Goal: Information Seeking & Learning: Learn about a topic

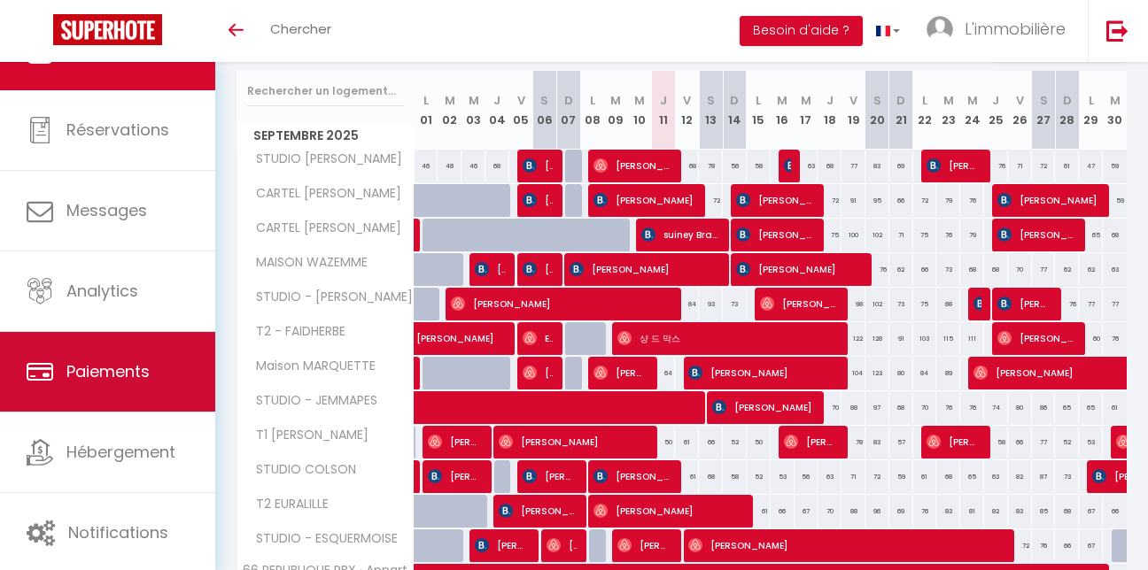
scroll to position [227, 0]
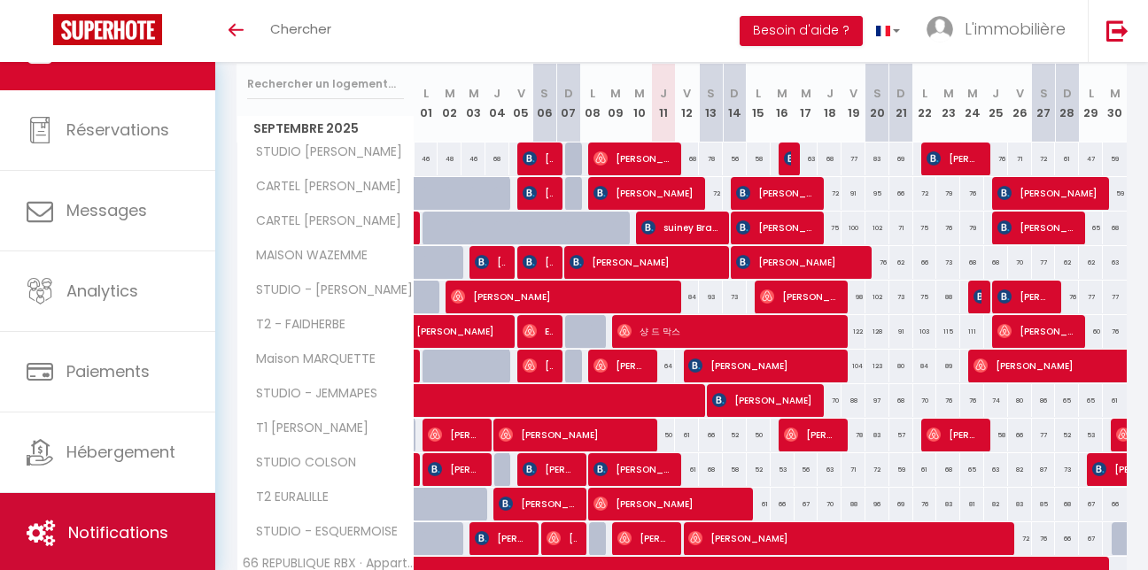
click at [123, 504] on link "Notifications" at bounding box center [107, 533] width 215 height 80
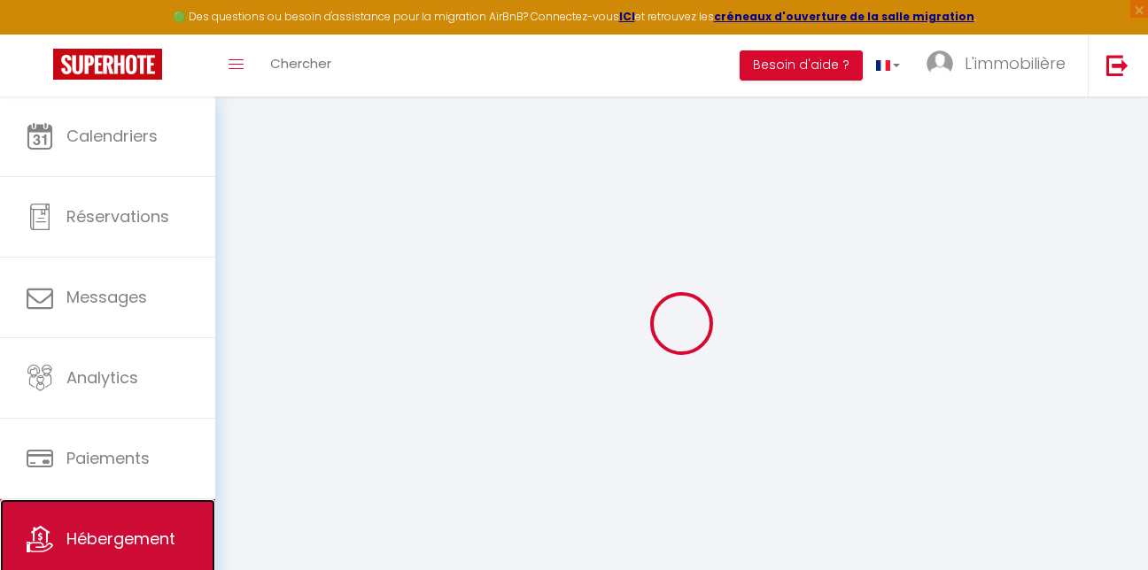
click at [128, 531] on span "Hébergement" at bounding box center [120, 539] width 109 height 22
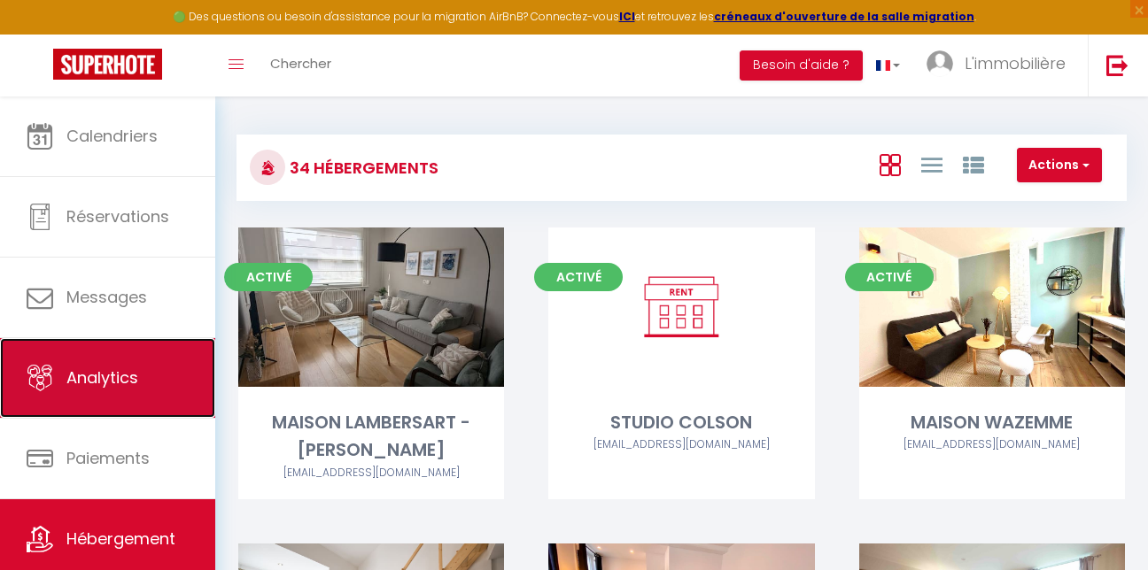
click at [132, 374] on span "Analytics" at bounding box center [102, 378] width 72 height 22
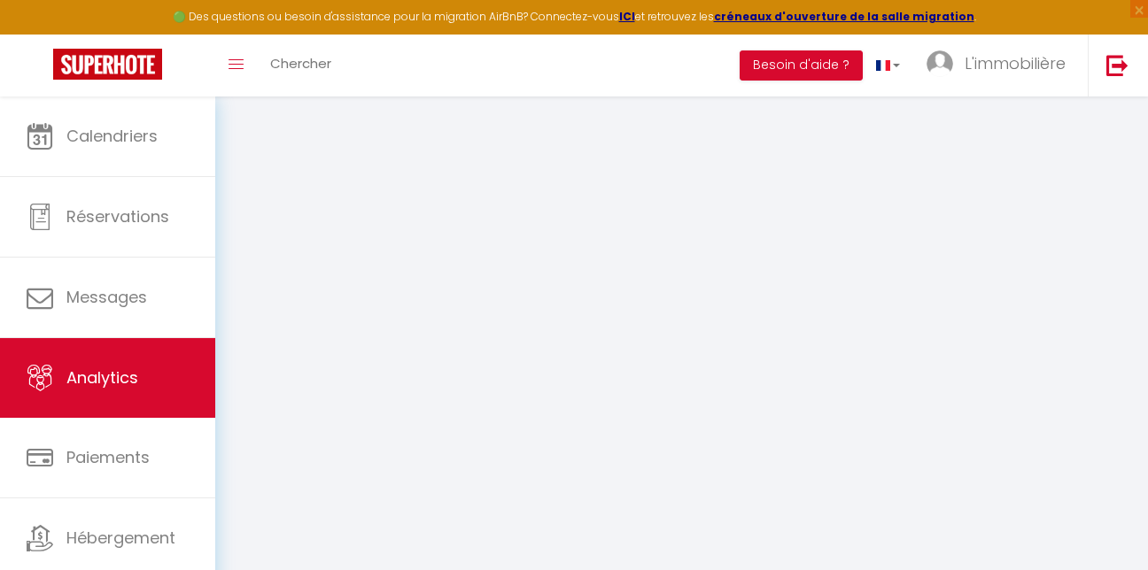
select select "2025"
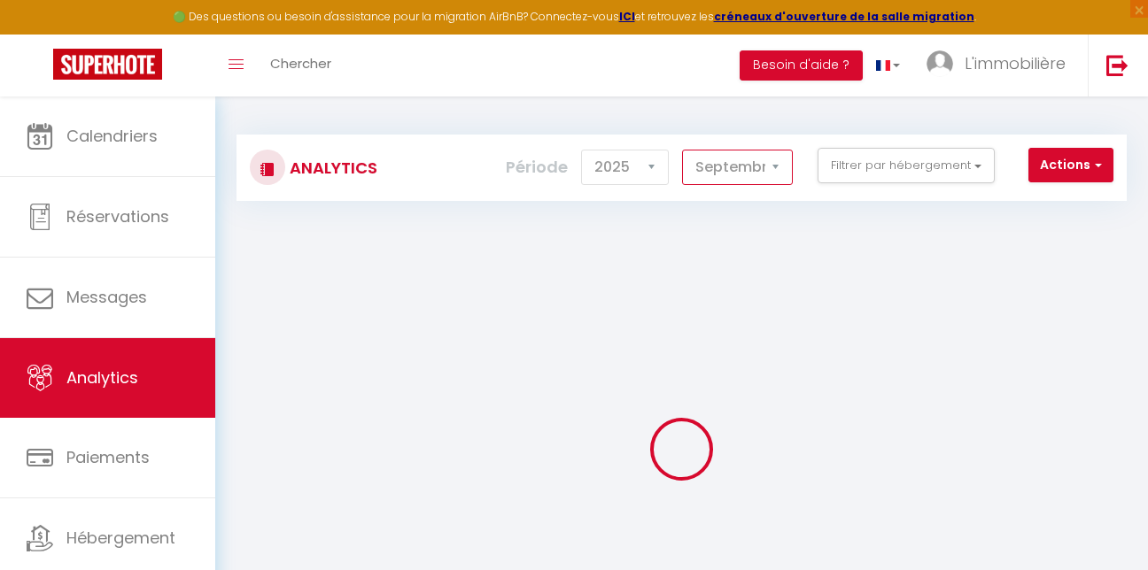
click at [738, 174] on select "Janvier Février Mars Avril Mai Juin Juillet Août Septembre Octobre Novembre Déc…" at bounding box center [737, 167] width 111 height 35
select select "8"
click at [683, 150] on select "Janvier Février Mars Avril Mai Juin Juillet Août Septembre Octobre Novembre Déc…" at bounding box center [737, 167] width 111 height 35
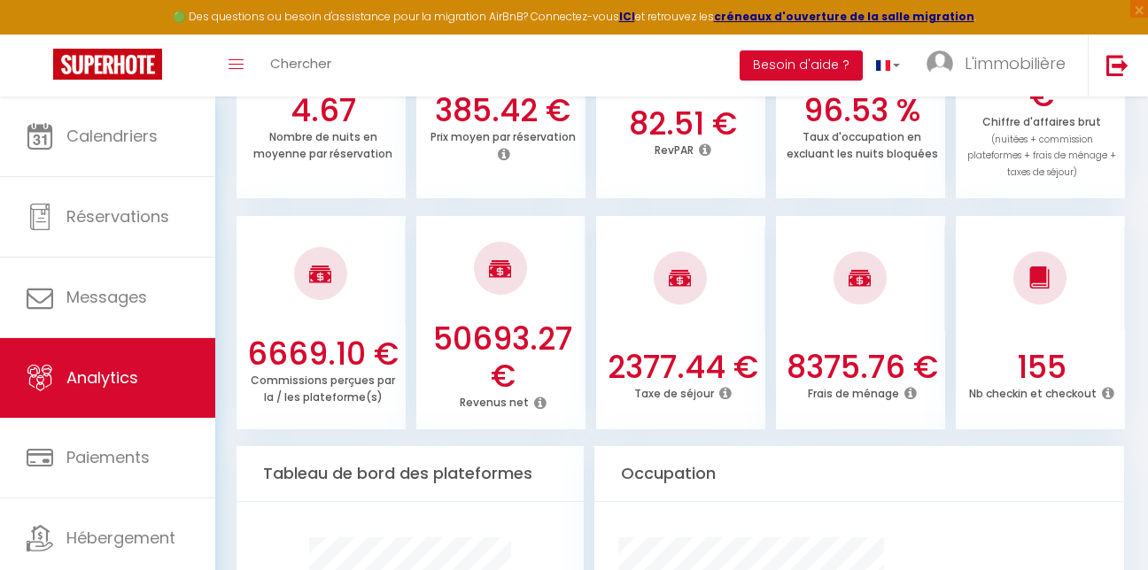
scroll to position [656, 0]
drag, startPoint x: 439, startPoint y: 341, endPoint x: 575, endPoint y: 334, distance: 135.7
click at [575, 334] on h3 "50693.27 €" at bounding box center [502, 358] width 156 height 74
drag, startPoint x: 575, startPoint y: 334, endPoint x: 597, endPoint y: 442, distance: 110.3
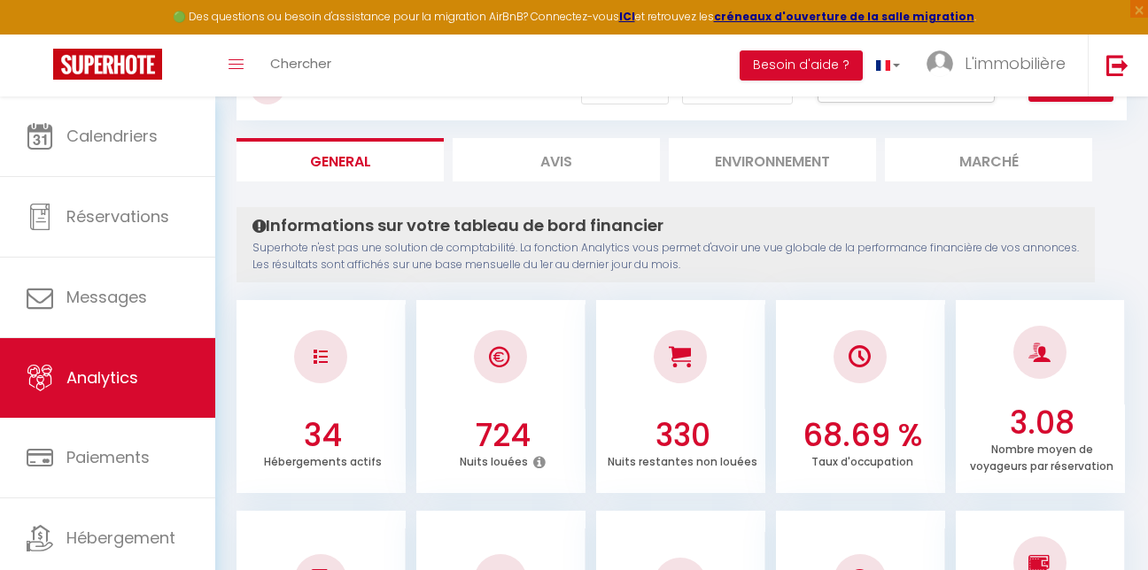
scroll to position [0, 0]
